Goal: Information Seeking & Learning: Learn about a topic

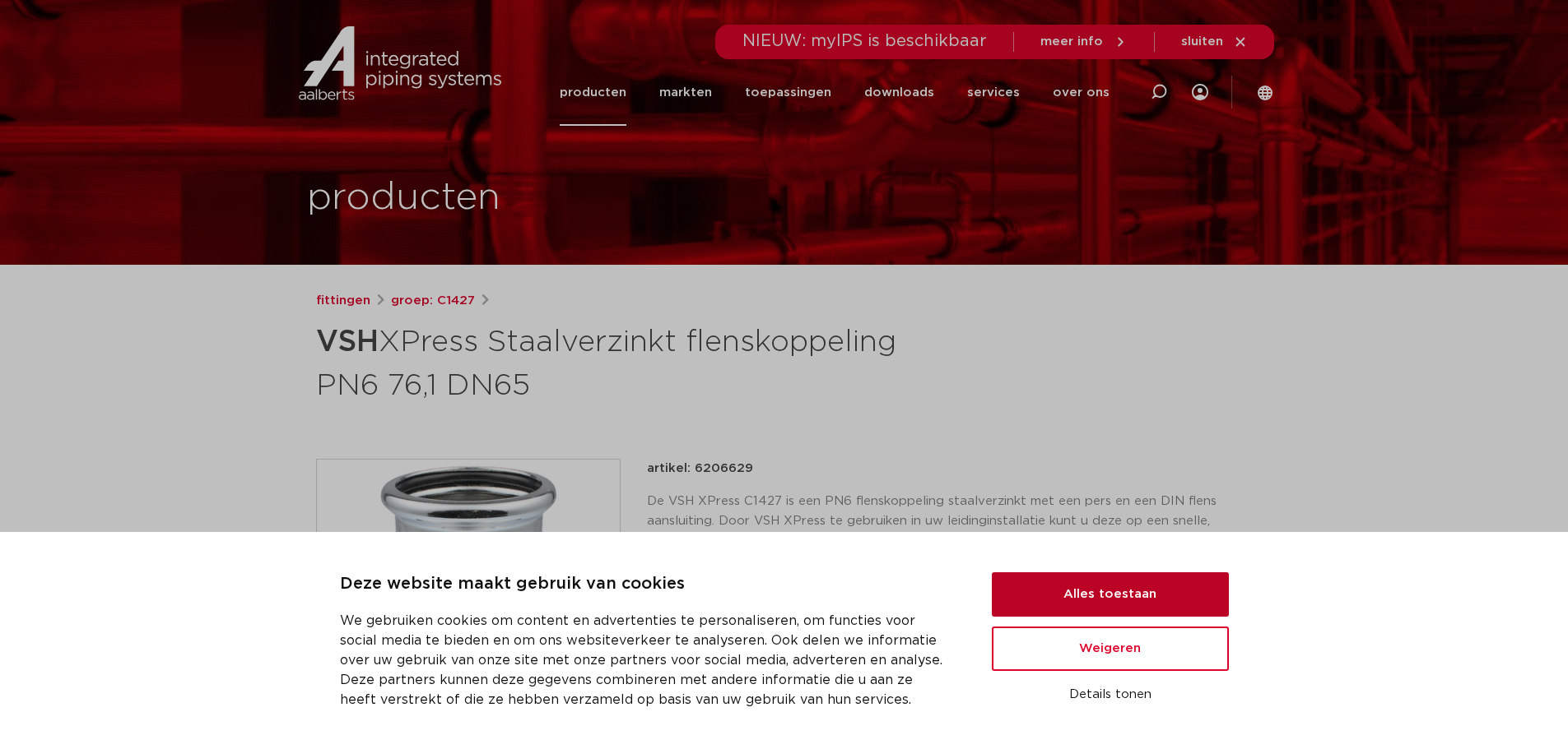
click at [1120, 590] on button "Alles toestaan" at bounding box center [1110, 595] width 237 height 45
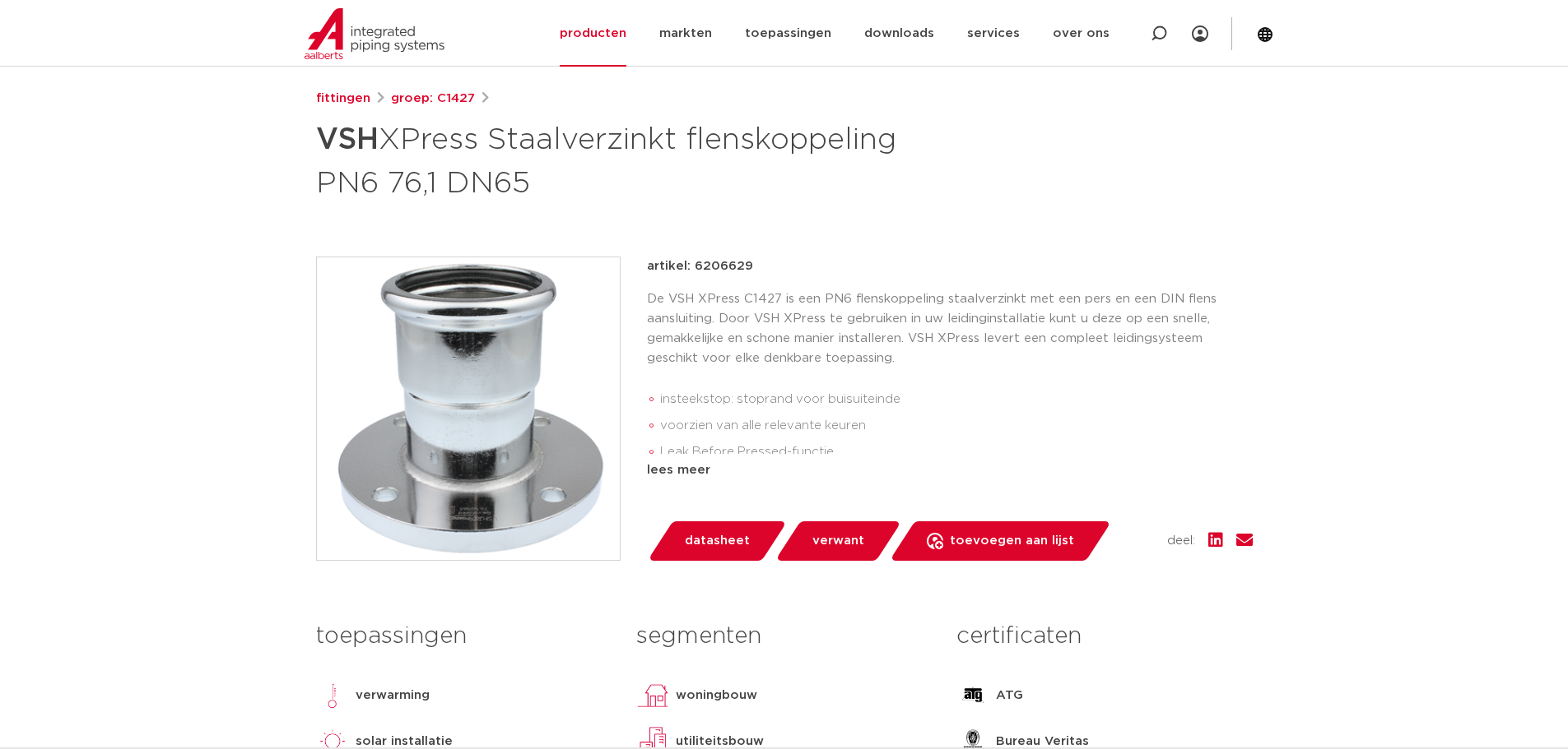
scroll to position [164, 0]
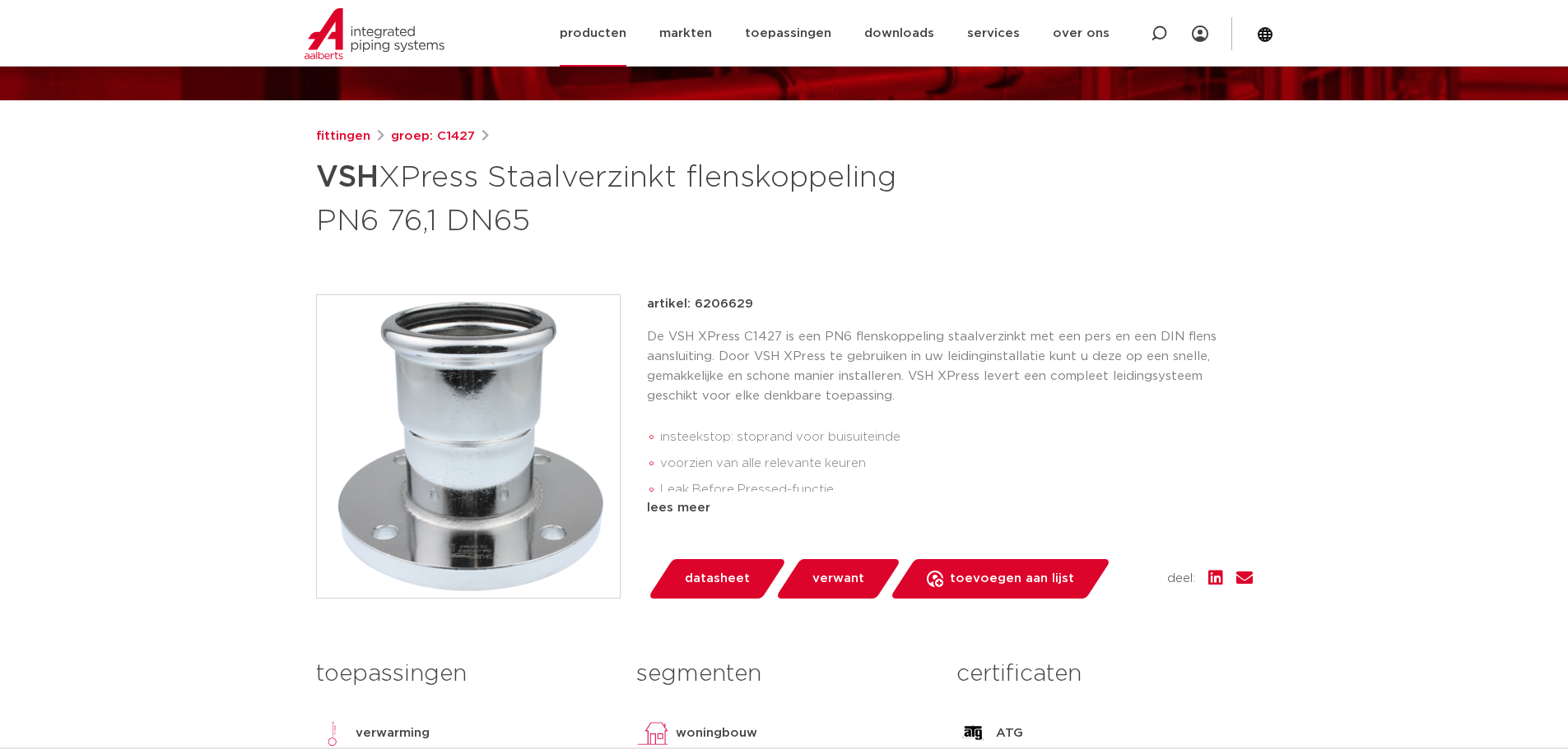
click at [627, 32] on link "producten" at bounding box center [592, 33] width 66 height 66
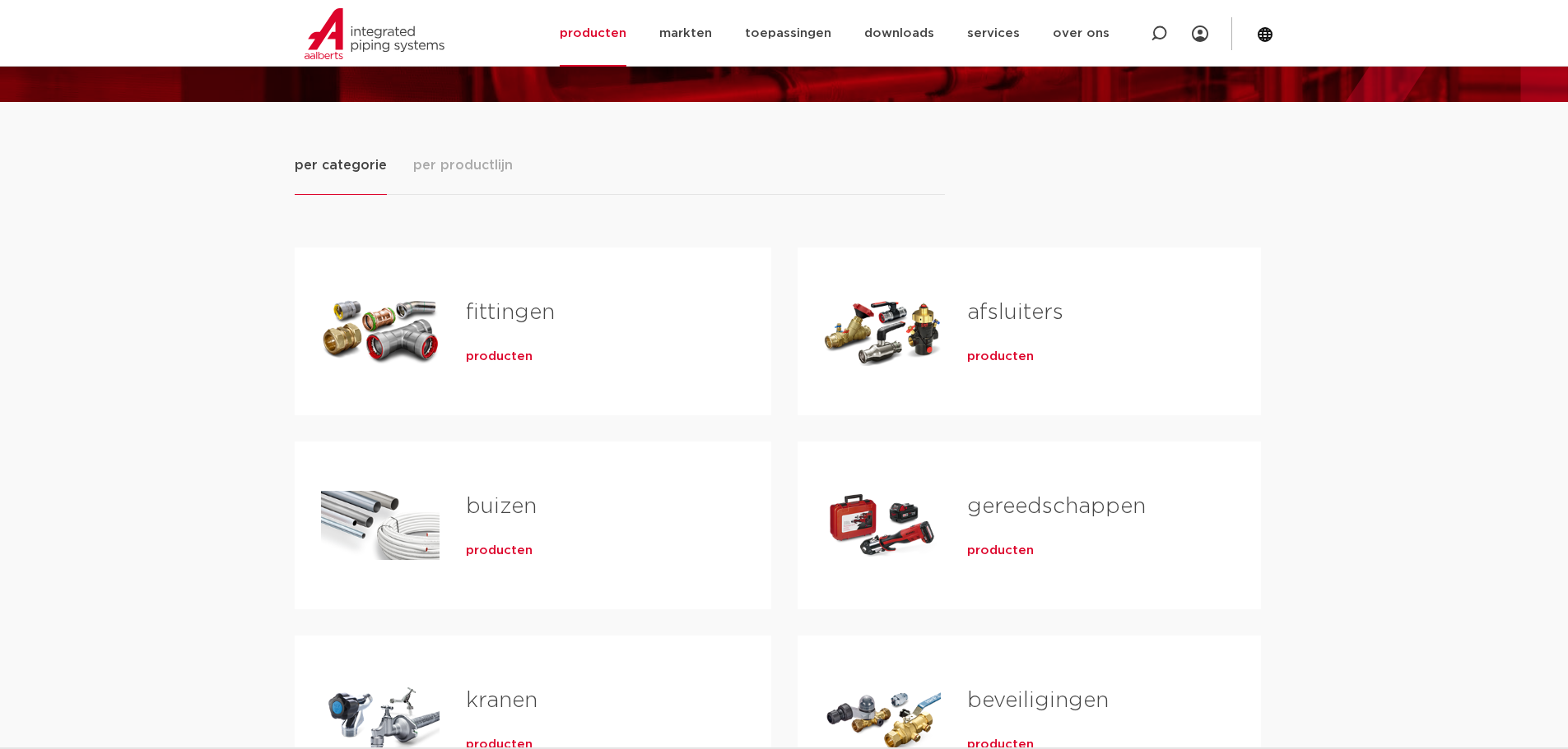
scroll to position [164, 0]
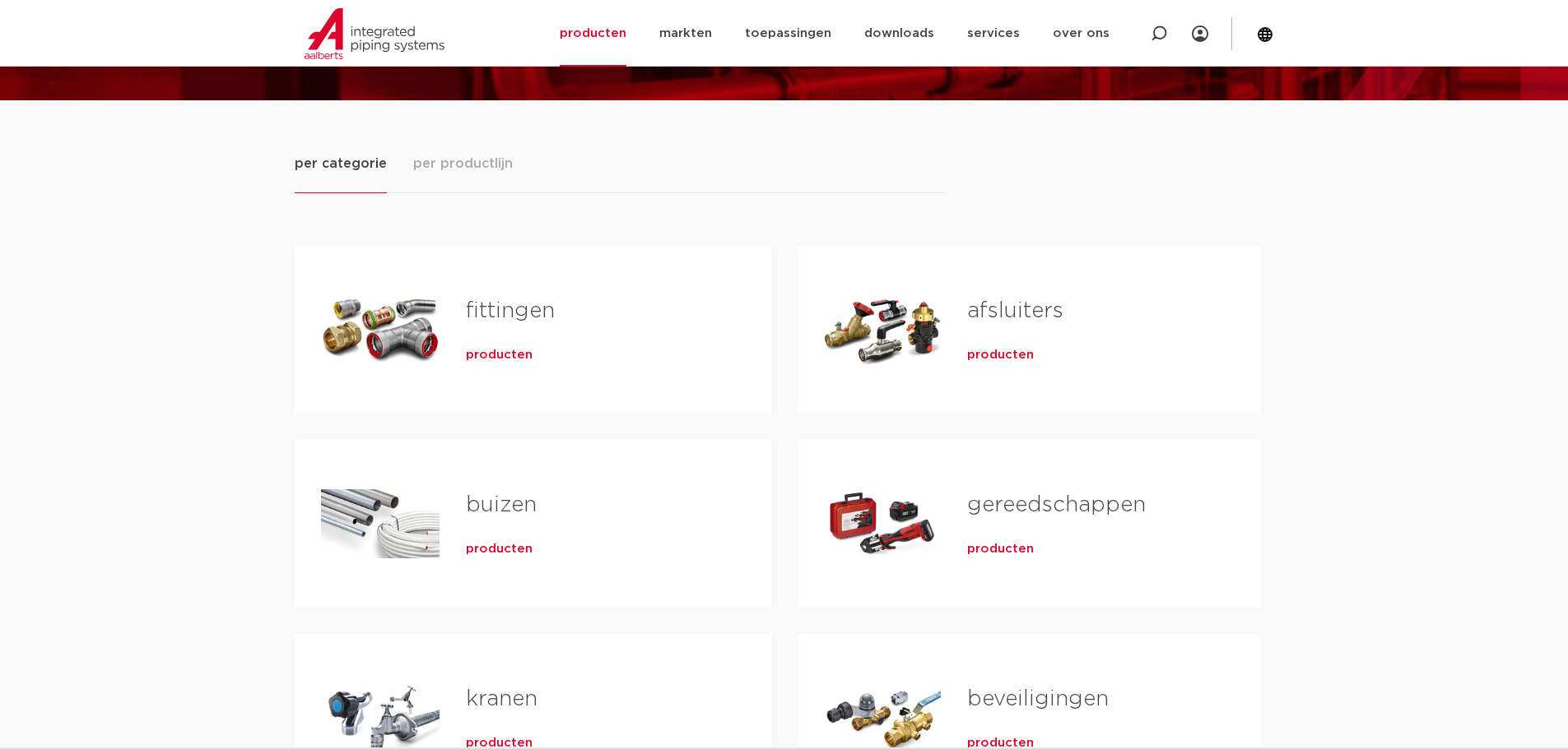
click at [497, 356] on span "producten" at bounding box center [498, 355] width 66 height 17
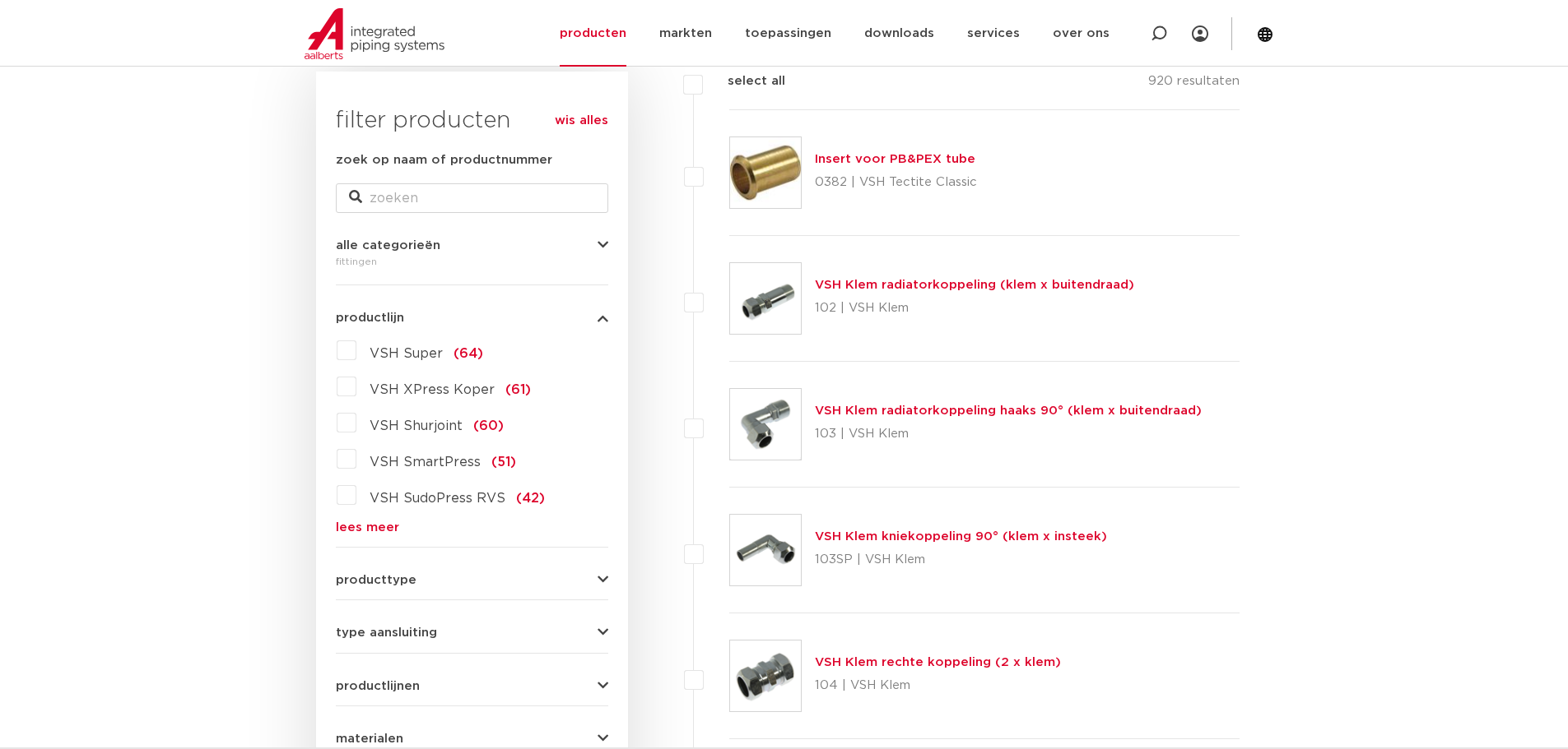
scroll to position [246, 0]
click at [363, 522] on link "lees meer" at bounding box center [471, 526] width 272 height 12
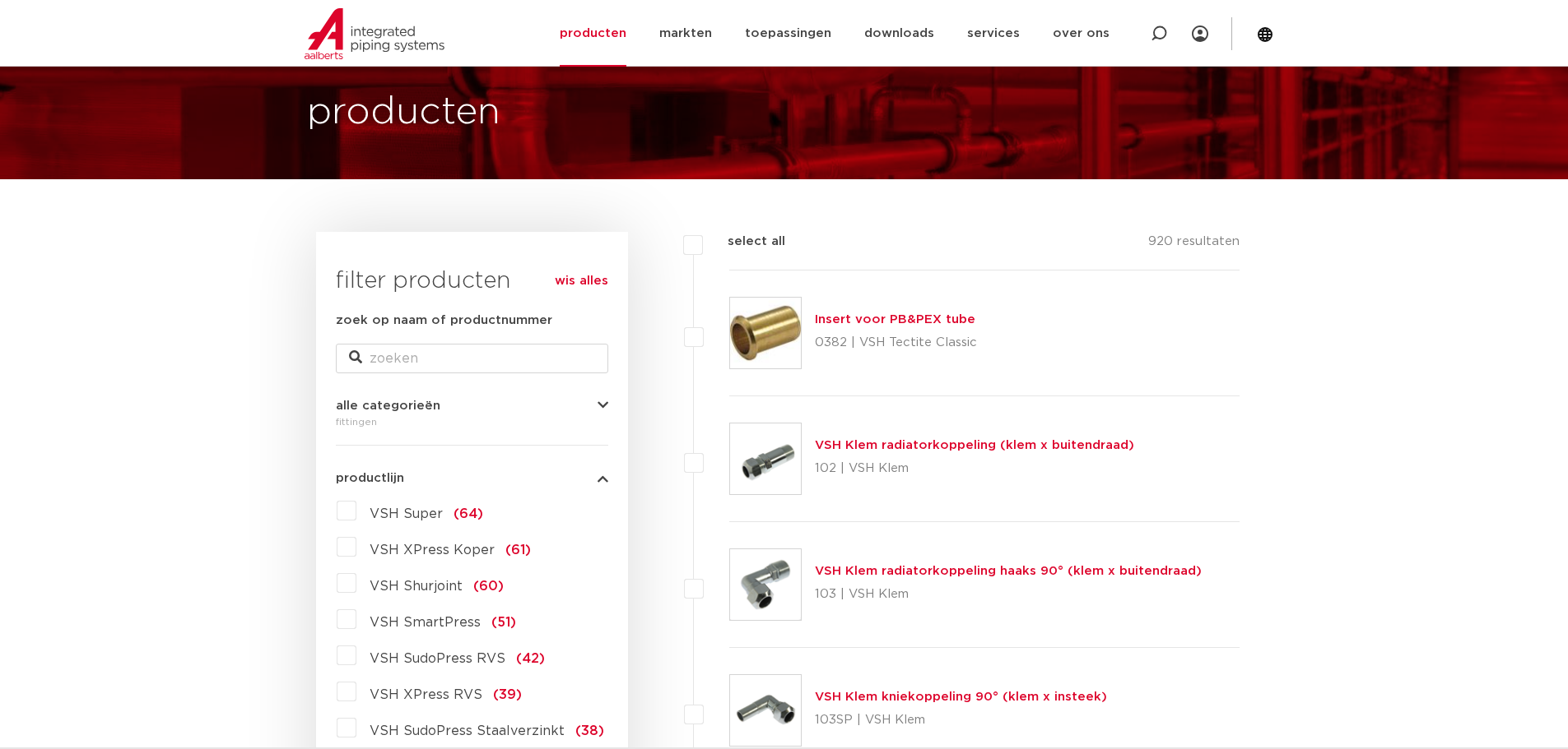
scroll to position [0, 0]
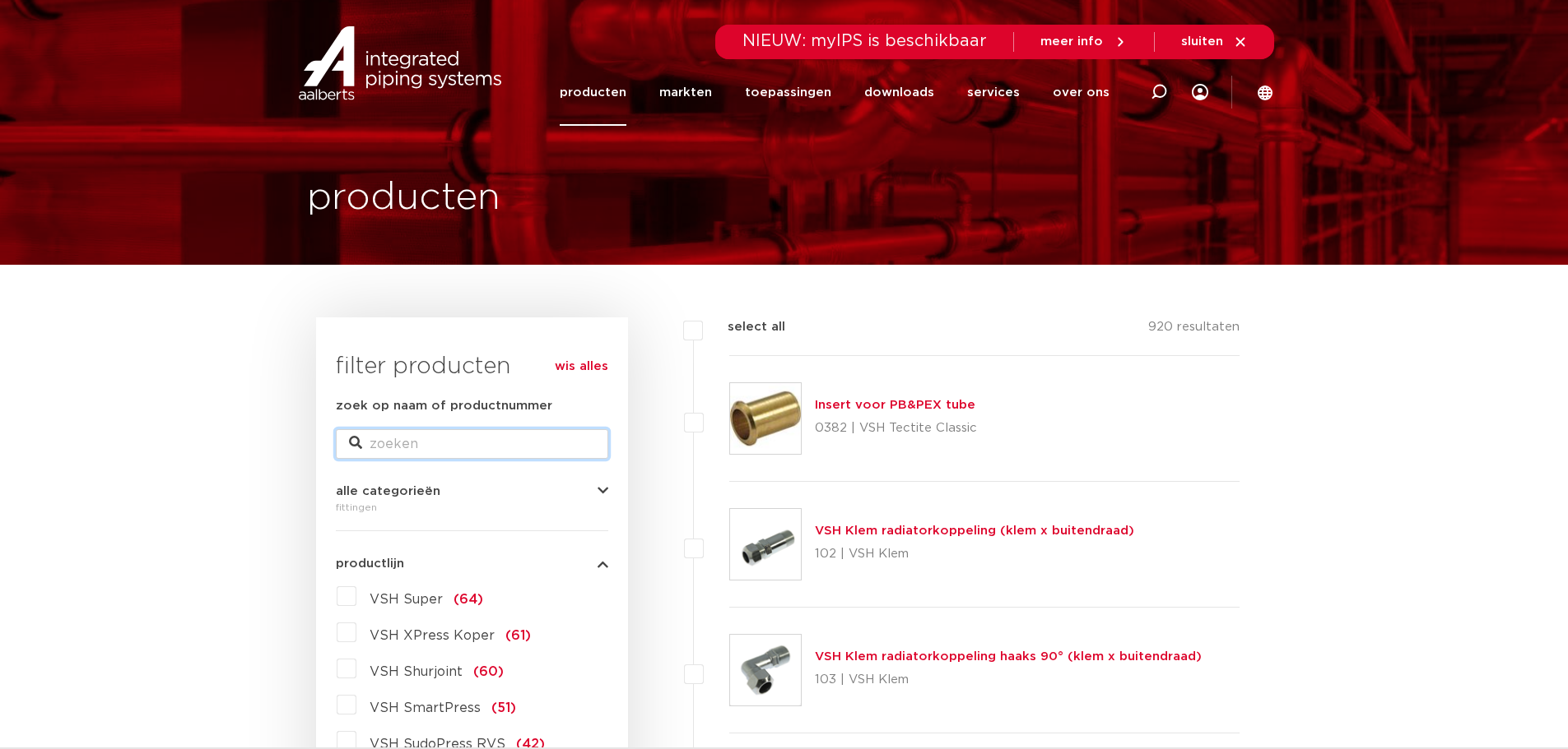
click at [425, 445] on input "zoek op naam of productnummer" at bounding box center [471, 444] width 272 height 30
type input "powerpress"
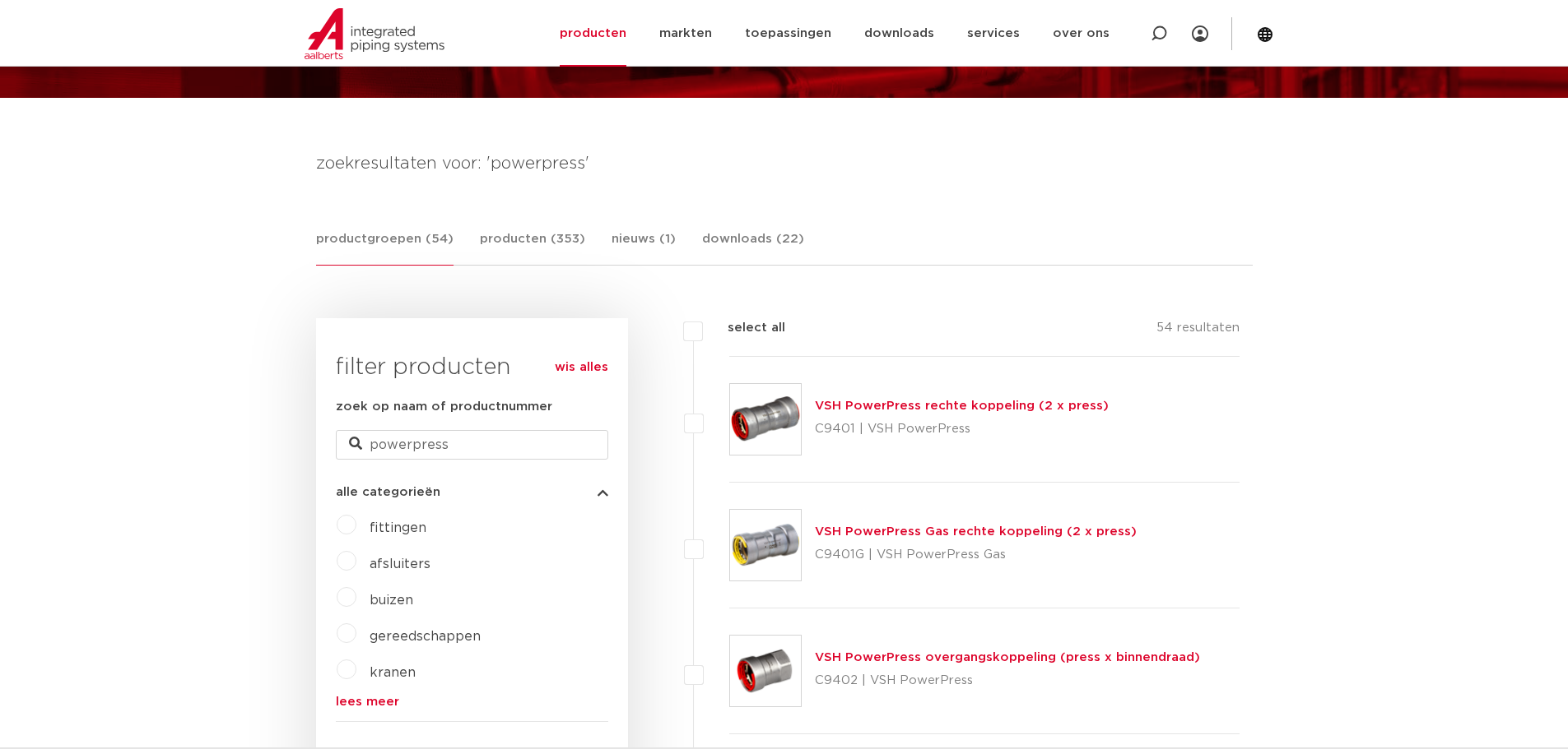
scroll to position [246, 0]
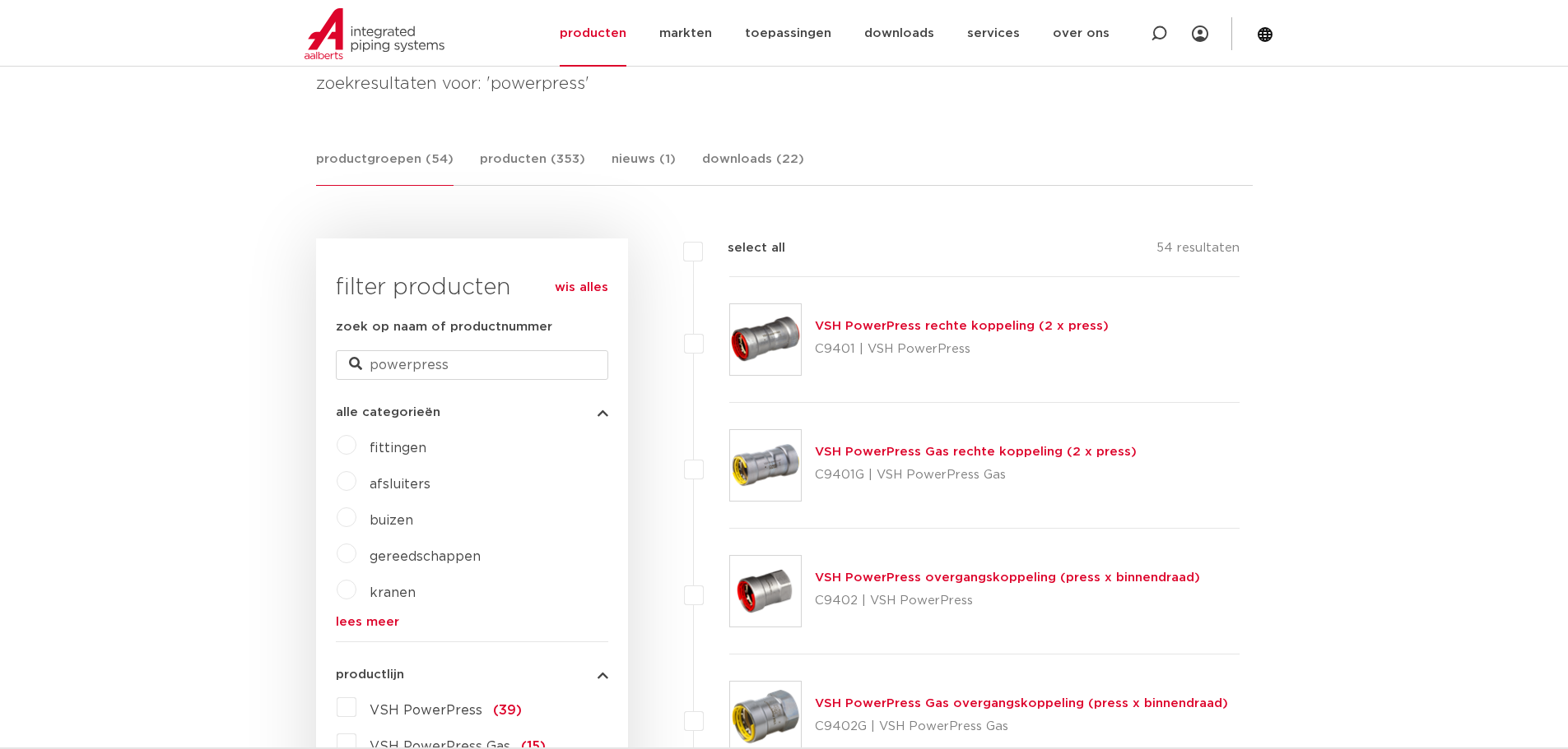
click at [1000, 328] on link "VSH PowerPress rechte koppeling (2 x press)" at bounding box center [961, 326] width 294 height 12
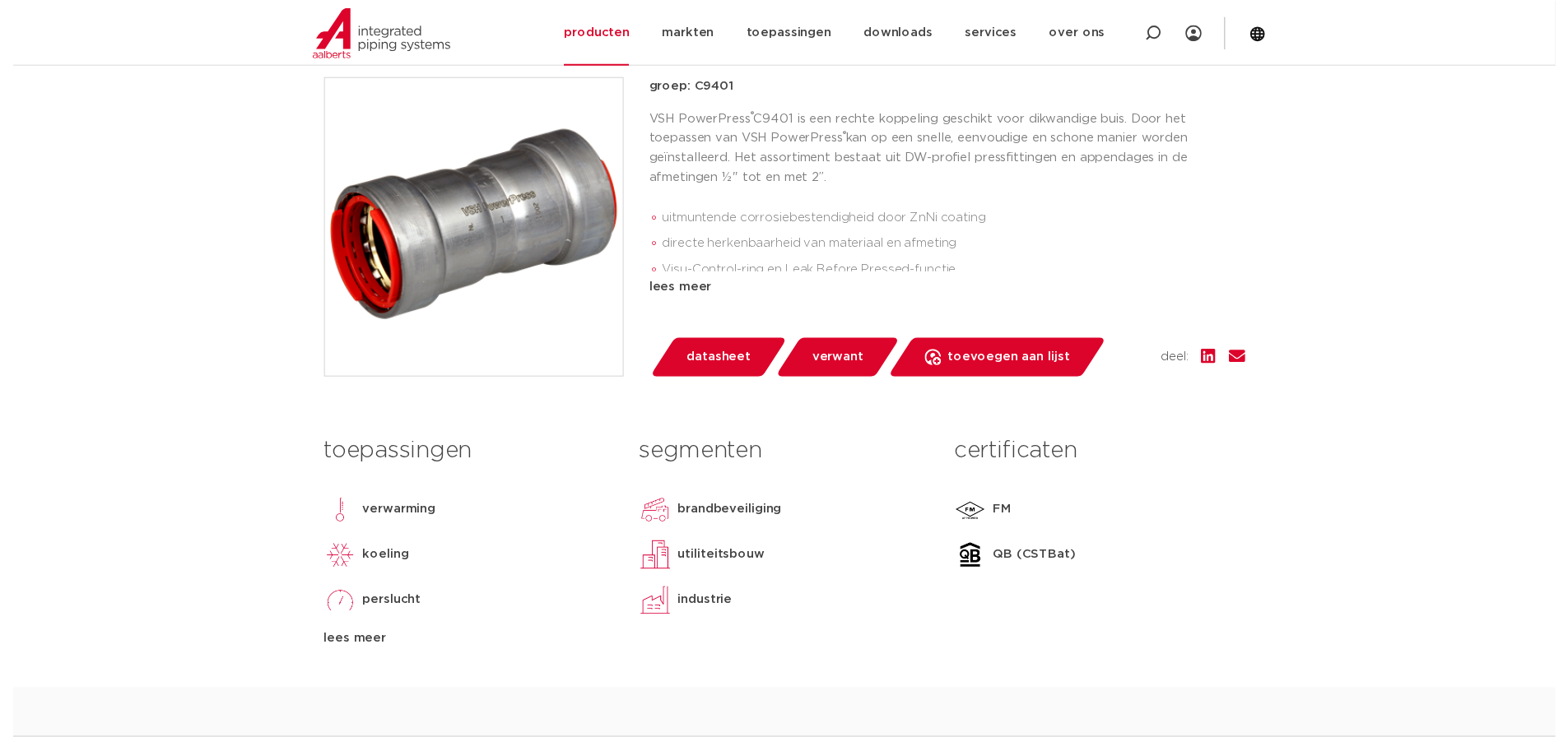
scroll to position [494, 0]
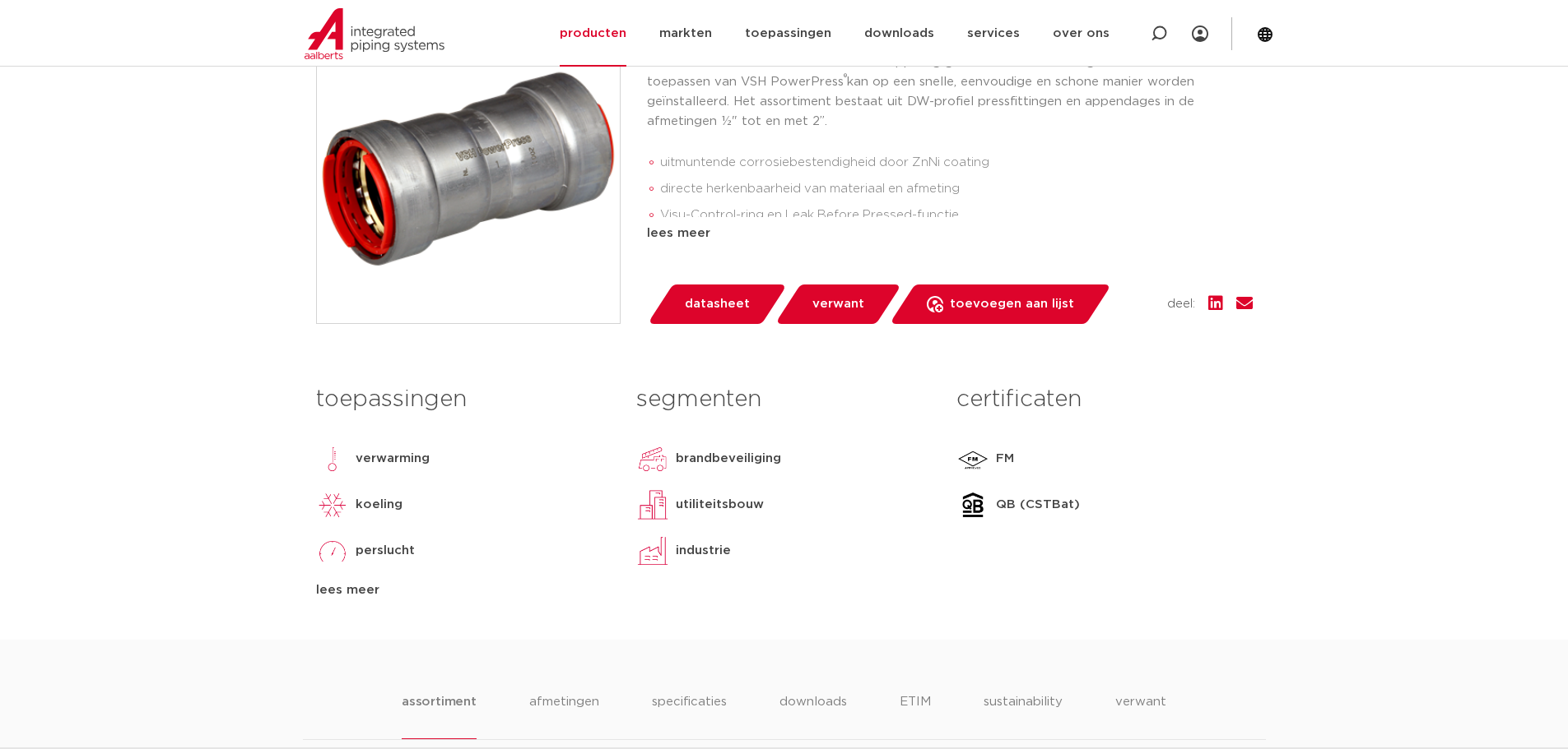
click at [695, 295] on span "datasheet" at bounding box center [718, 304] width 65 height 27
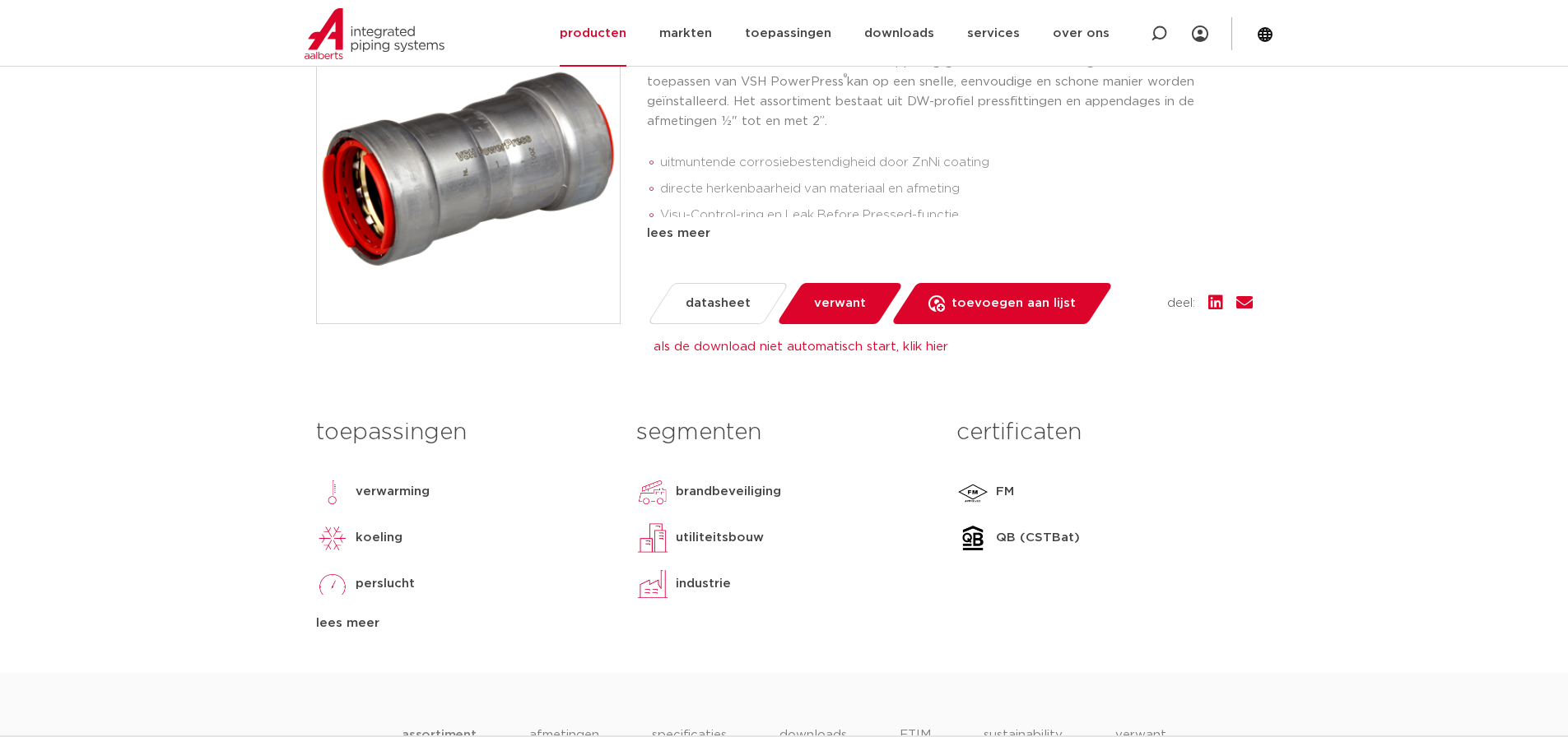
drag, startPoint x: 794, startPoint y: 122, endPoint x: 830, endPoint y: 125, distance: 36.1
click at [830, 125] on p "VSH PowerPress ® C9401 is een rechte koppeling geschikt voor dikwandige buis. D…" at bounding box center [949, 92] width 606 height 79
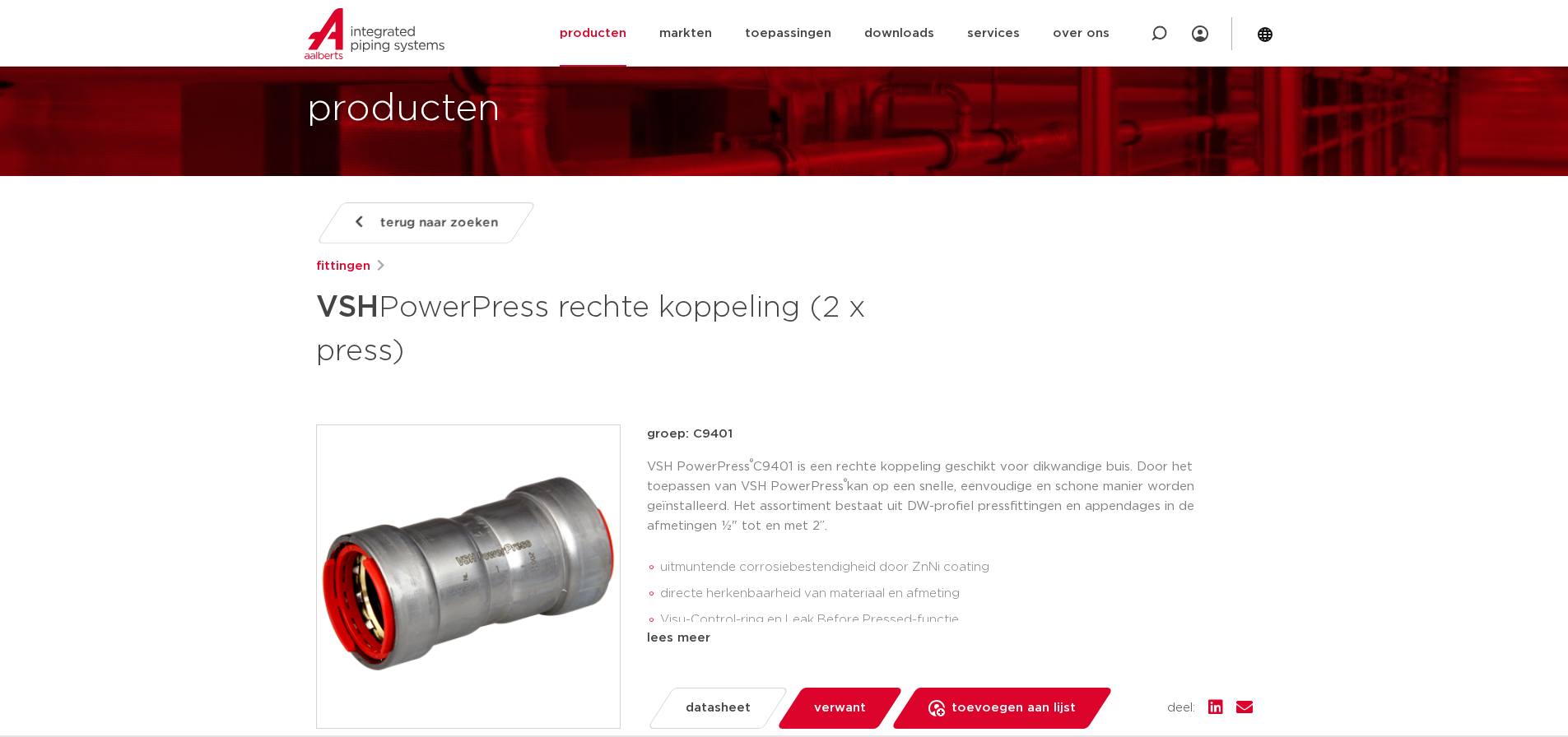
scroll to position [0, 0]
